Goal: Information Seeking & Learning: Learn about a topic

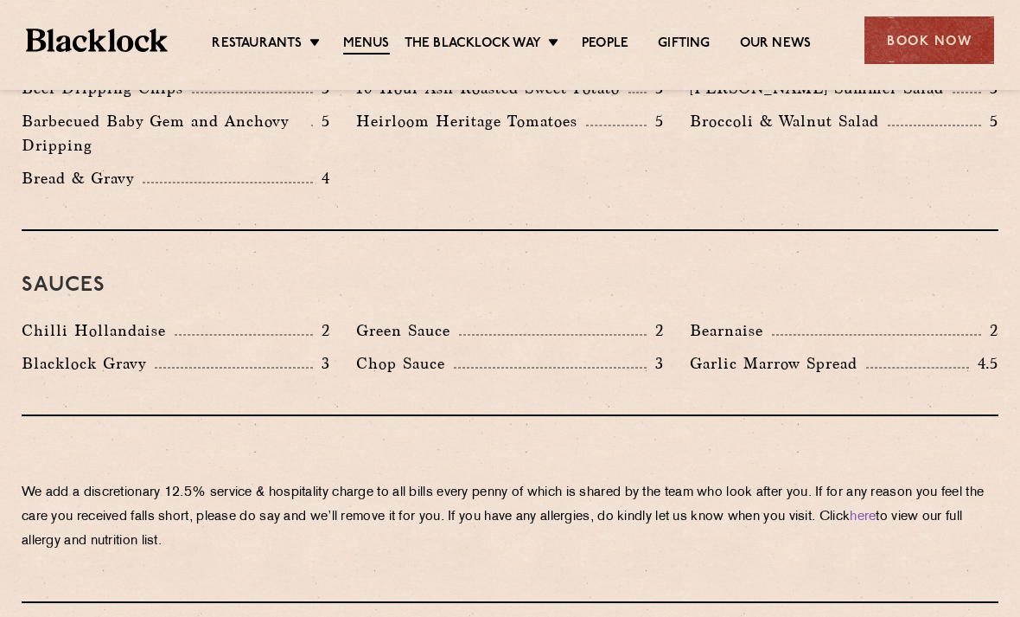
scroll to position [2755, 0]
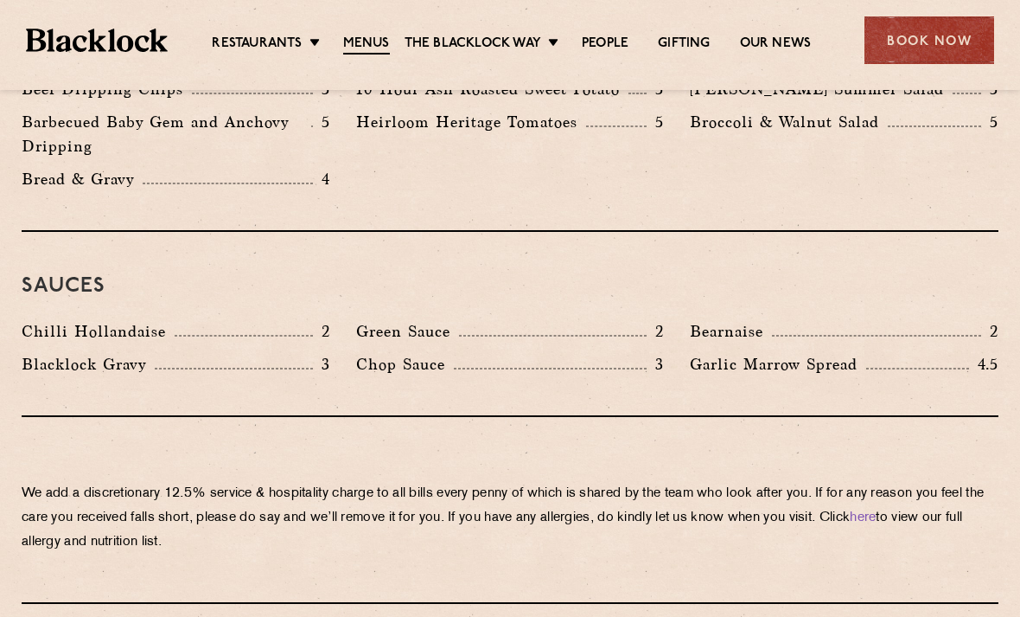
click at [0, 0] on link "Shoreditch" at bounding box center [0, 0] width 0 height 0
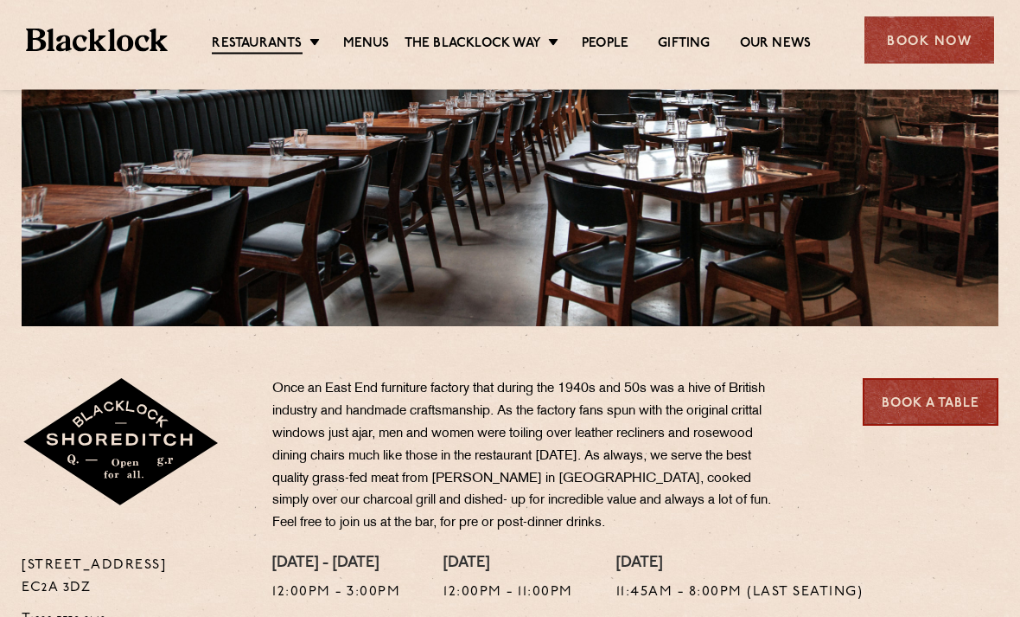
scroll to position [297, 0]
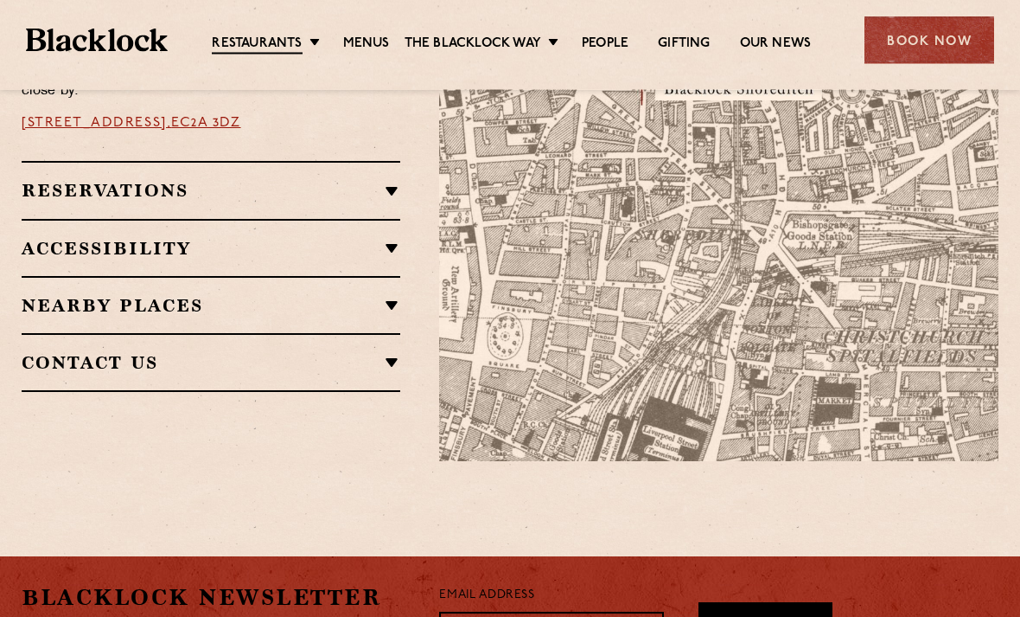
click at [80, 296] on h2 "Nearby Places" at bounding box center [211, 306] width 379 height 21
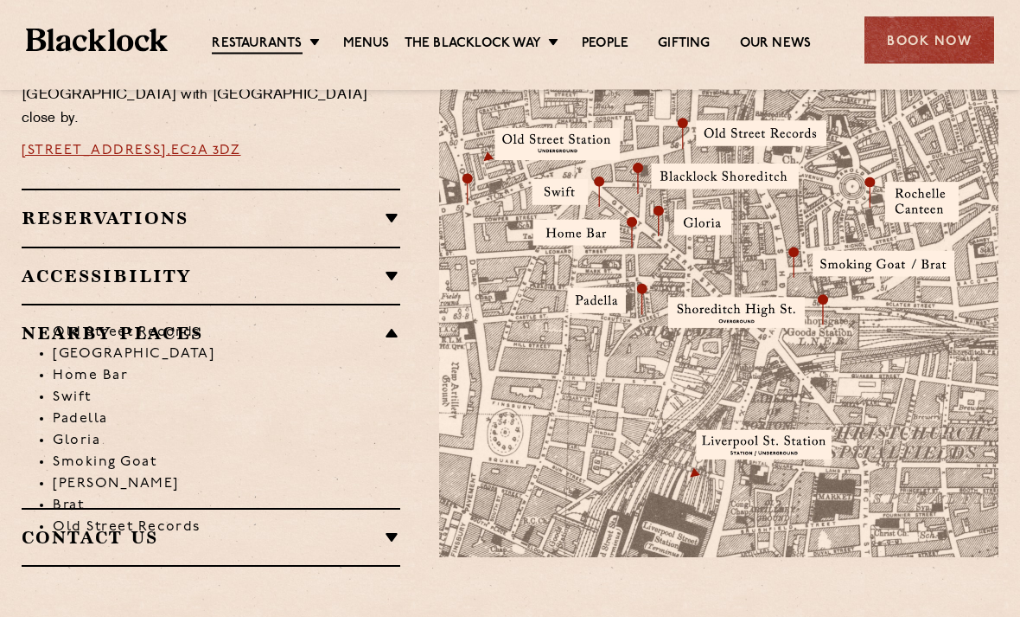
scroll to position [1046, 0]
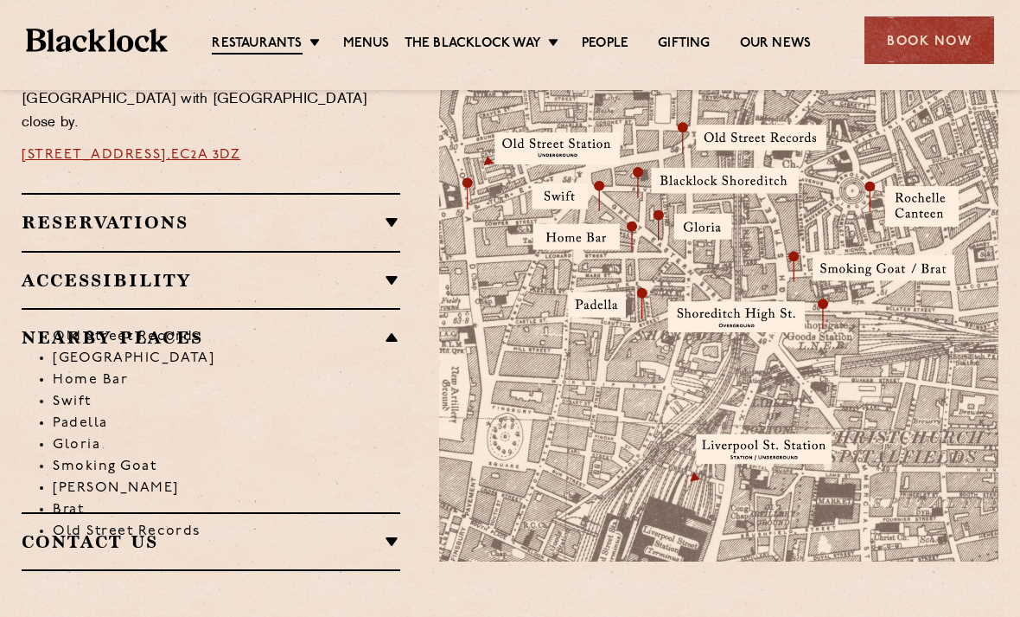
click at [79, 512] on div "Contact Us T: 020 7739 2148 E: shoreditch@theblacklock.com" at bounding box center [211, 541] width 379 height 59
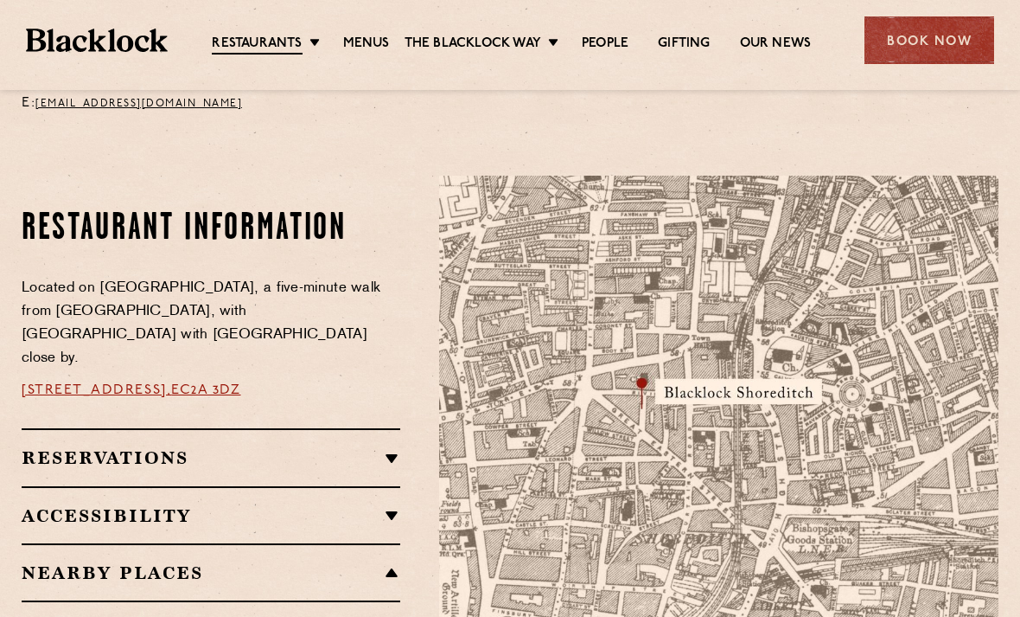
scroll to position [848, 0]
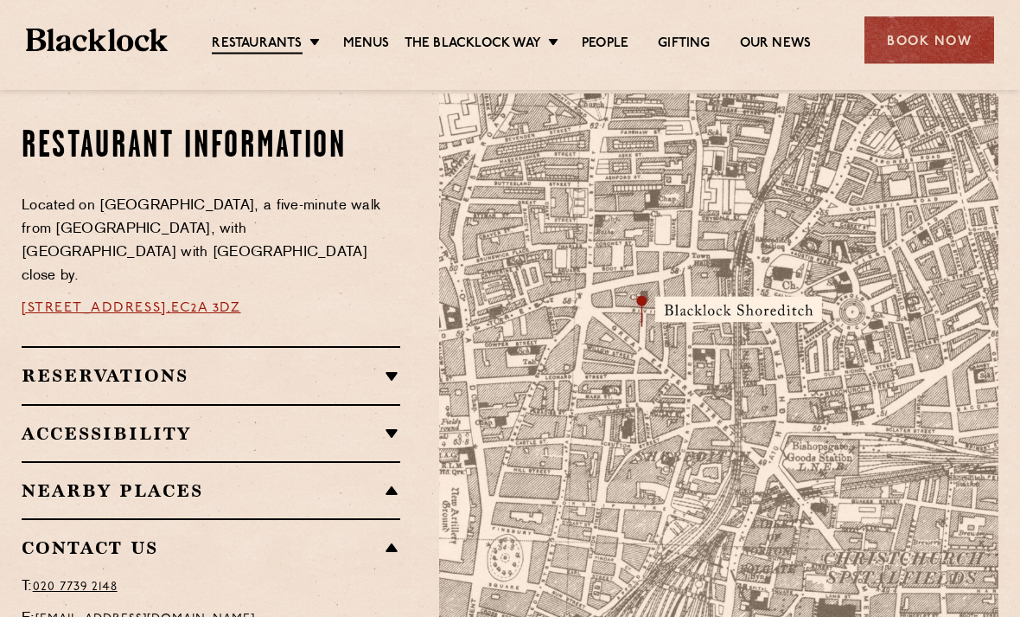
click at [62, 424] on h2 "Accessibility" at bounding box center [211, 434] width 379 height 21
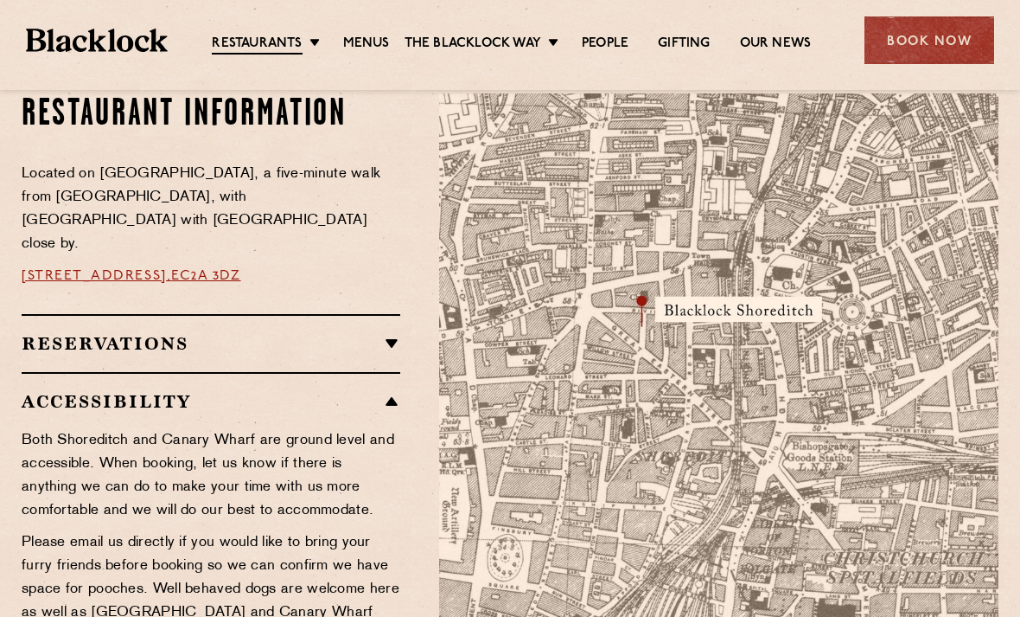
click at [61, 333] on h2 "Reservations" at bounding box center [211, 343] width 379 height 21
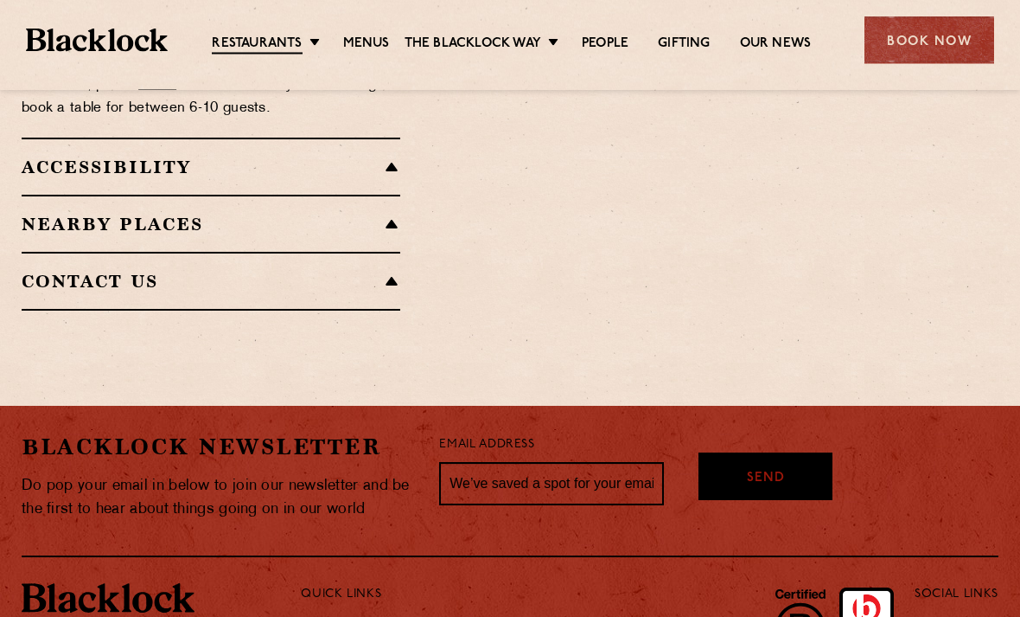
scroll to position [1715, 0]
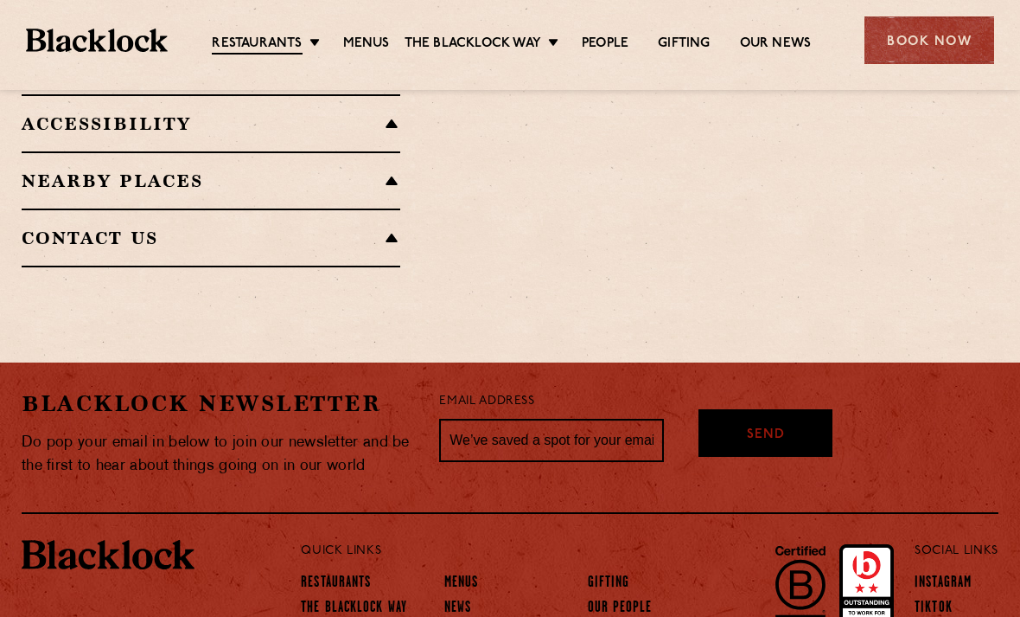
click at [336, 599] on link "The Blacklock Way" at bounding box center [354, 607] width 106 height 17
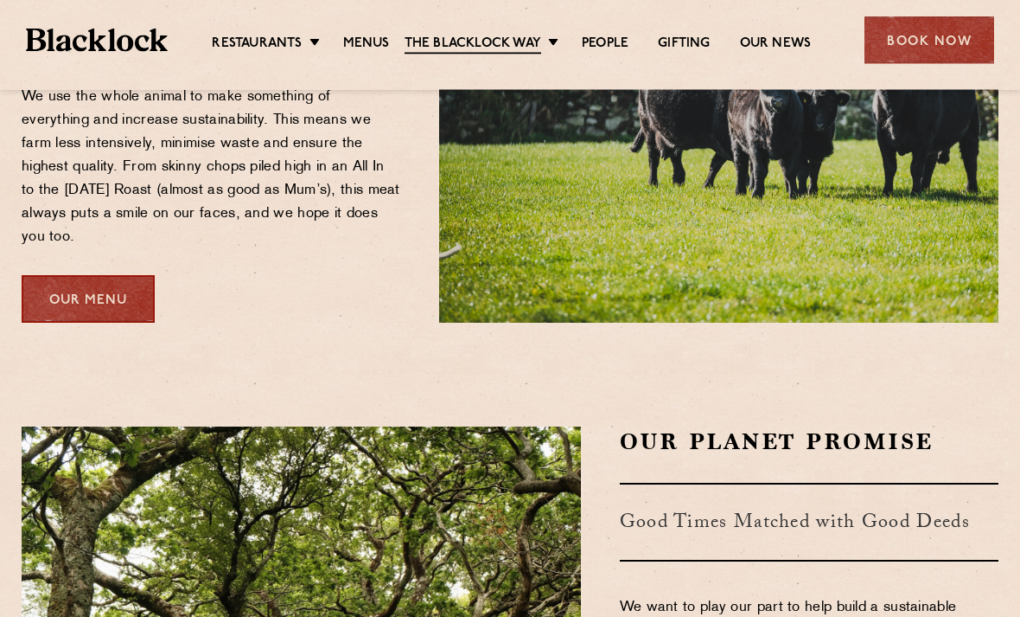
scroll to position [1612, 0]
click at [387, 42] on link "Menus" at bounding box center [366, 43] width 47 height 17
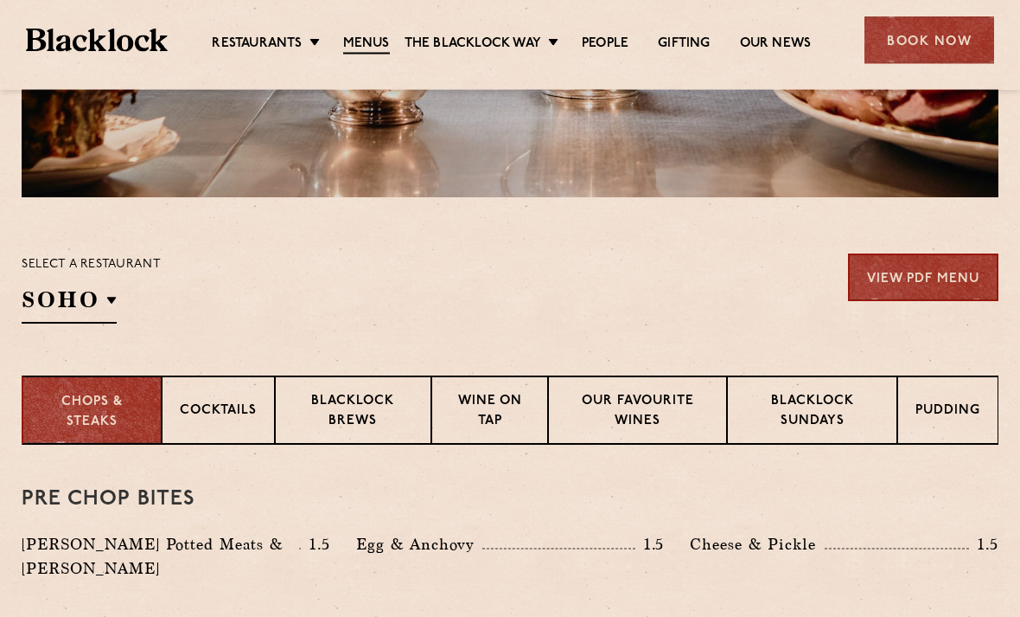
scroll to position [425, 0]
click at [0, 0] on p "Shoreditch" at bounding box center [0, 0] width 0 height 0
click at [247, 259] on div "Select a restaurant Shoreditch Soho Birmingham City Shoreditch Covent Garden Ca…" at bounding box center [510, 288] width 977 height 70
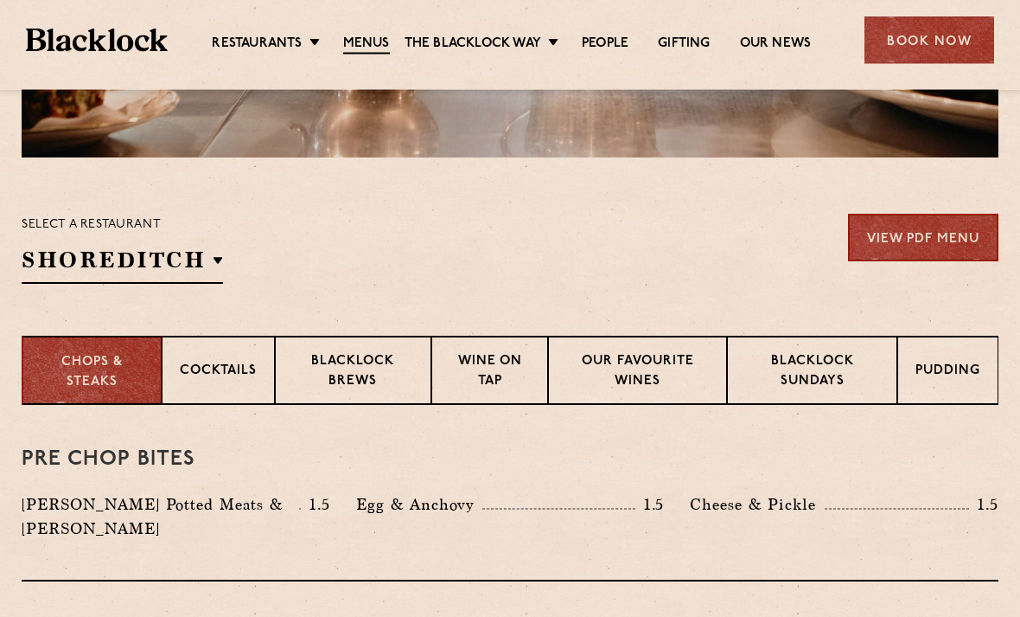
scroll to position [469, 0]
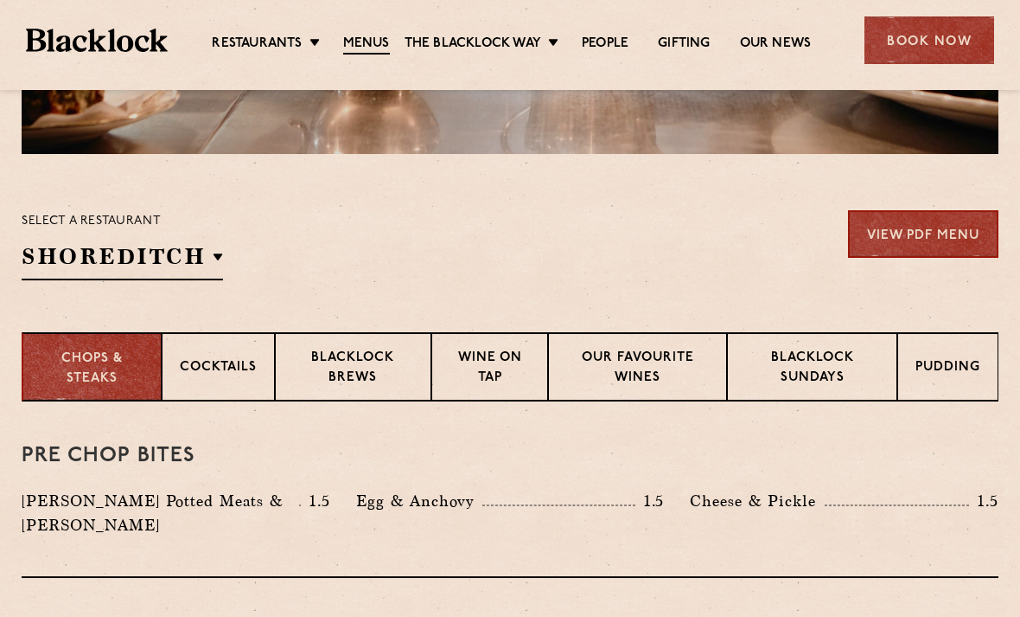
click at [337, 371] on p "Blacklock Brews" at bounding box center [353, 369] width 120 height 41
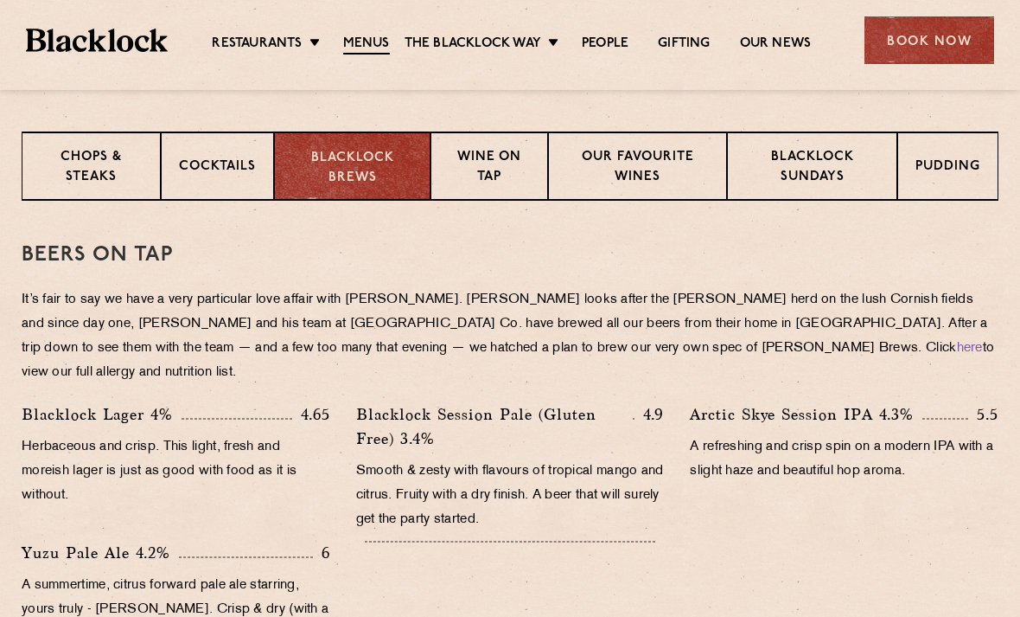
scroll to position [672, 0]
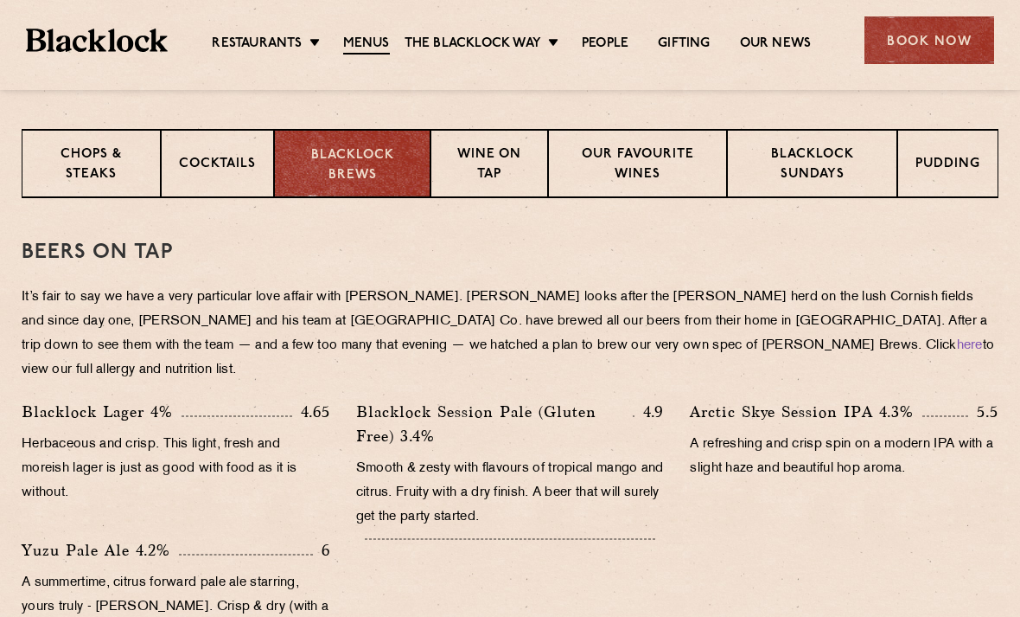
click at [205, 172] on p "Cocktails" at bounding box center [217, 166] width 77 height 22
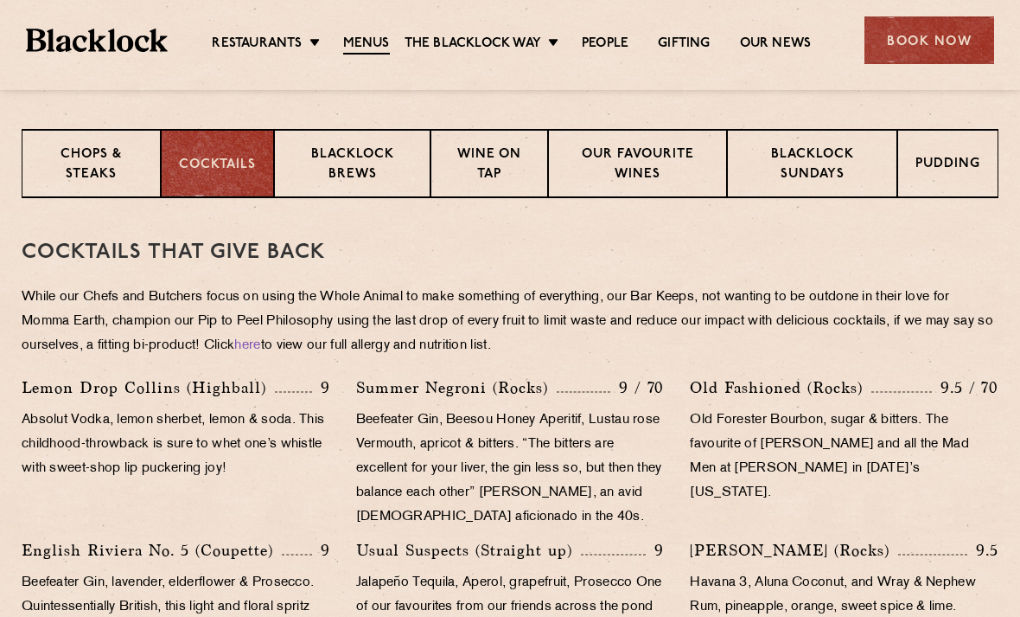
click at [635, 169] on p "Our favourite wines" at bounding box center [637, 165] width 143 height 41
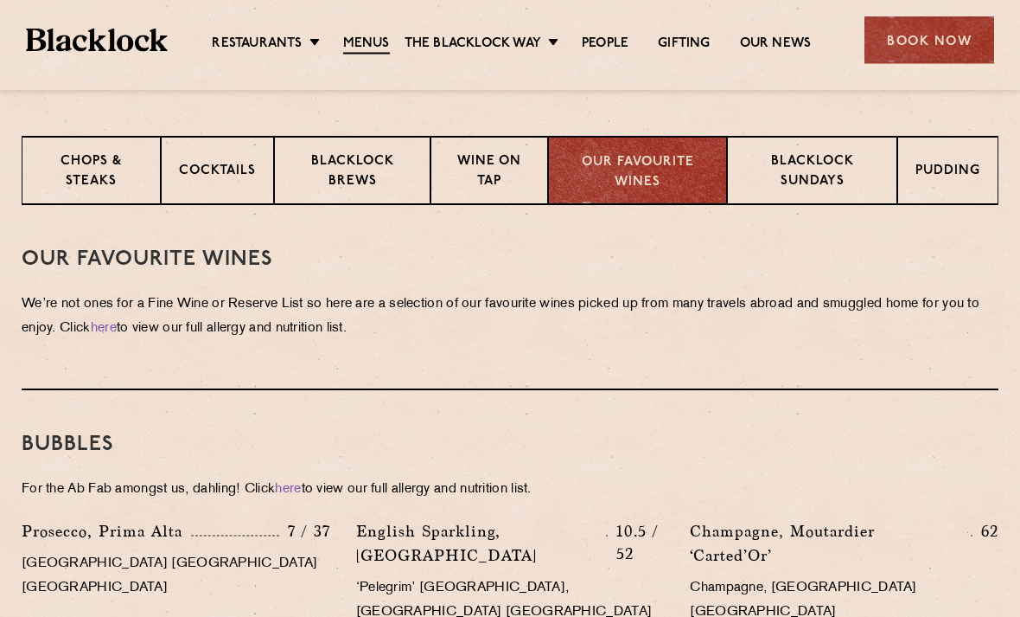
scroll to position [665, 0]
click at [951, 156] on div "Pudding" at bounding box center [948, 170] width 101 height 69
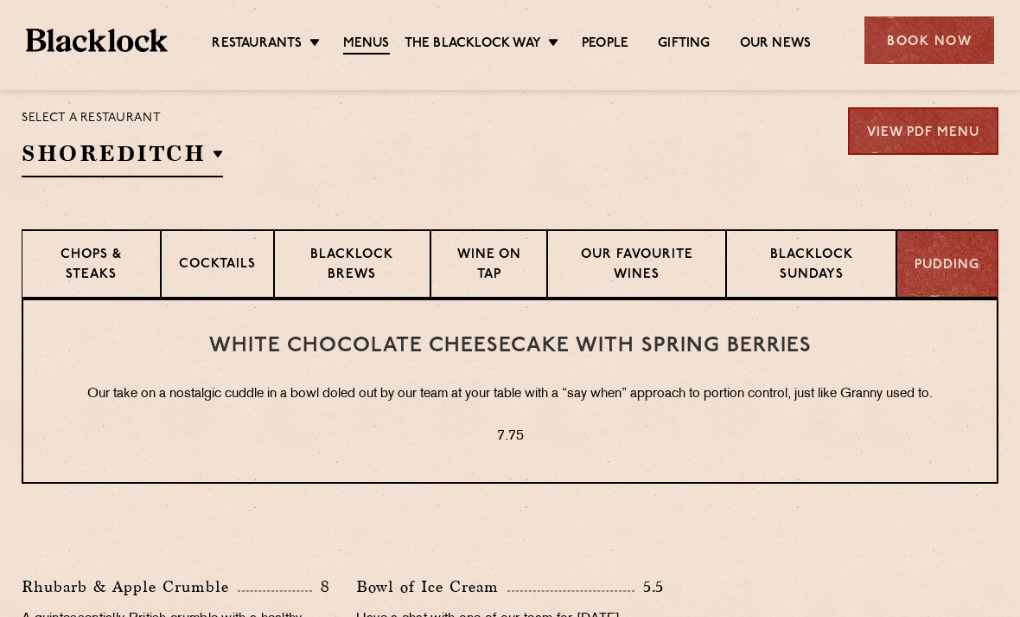
scroll to position [557, 0]
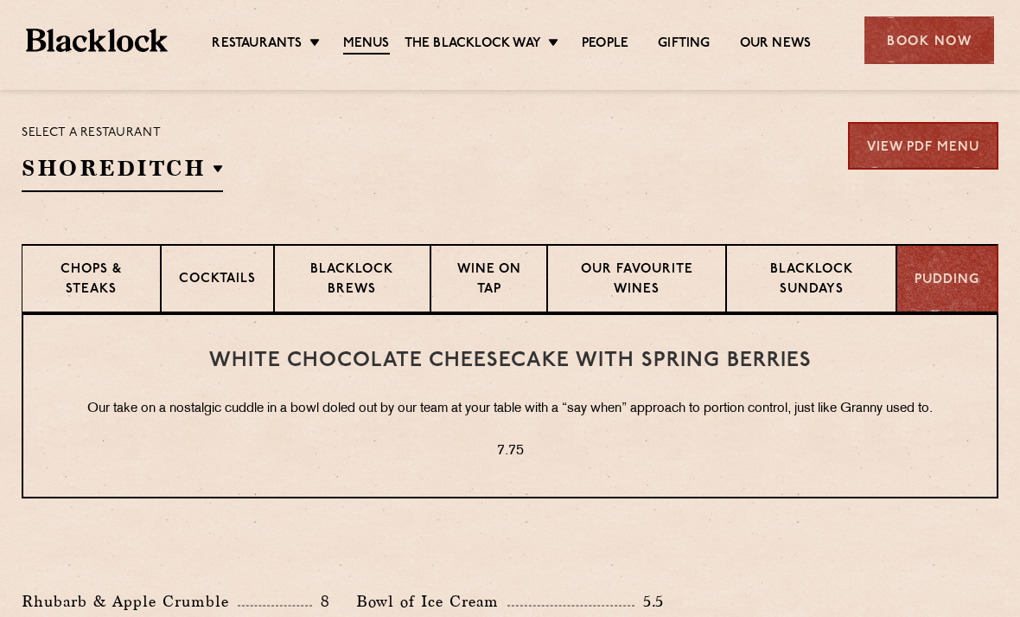
click at [322, 286] on p "Blacklock Brews" at bounding box center [352, 280] width 120 height 41
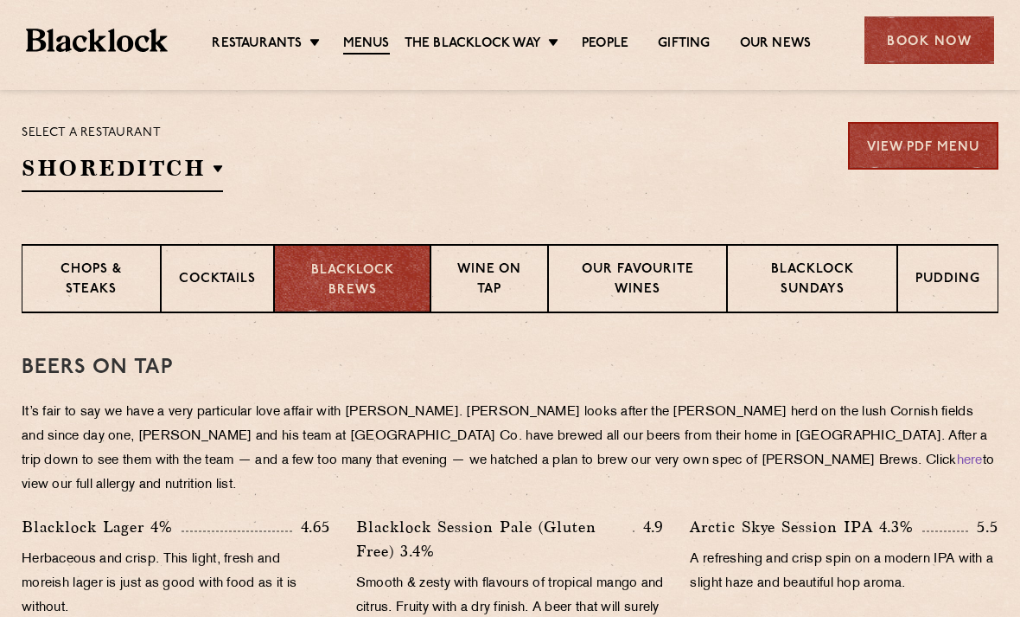
click at [208, 285] on p "Cocktails" at bounding box center [217, 281] width 77 height 22
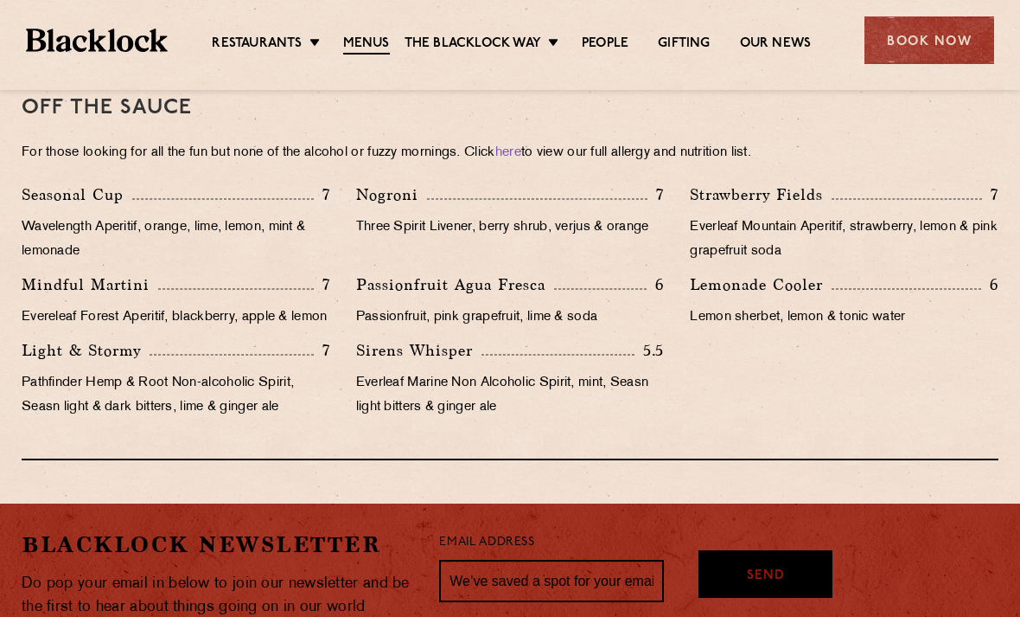
scroll to position [1788, 0]
